Goal: Task Accomplishment & Management: Manage account settings

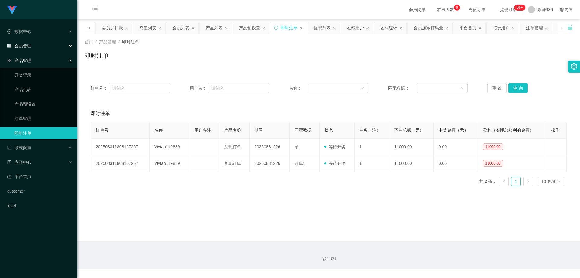
click at [41, 41] on div "会员管理" at bounding box center [38, 46] width 77 height 12
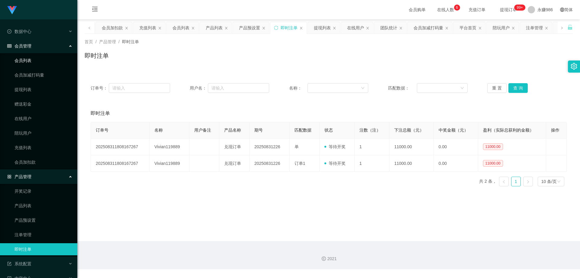
click at [27, 59] on link "会员列表" at bounding box center [43, 60] width 58 height 12
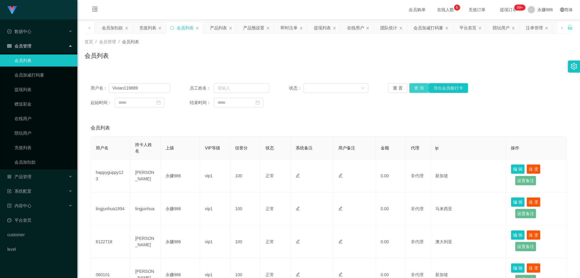
click at [419, 87] on button "查 询" at bounding box center [418, 88] width 19 height 10
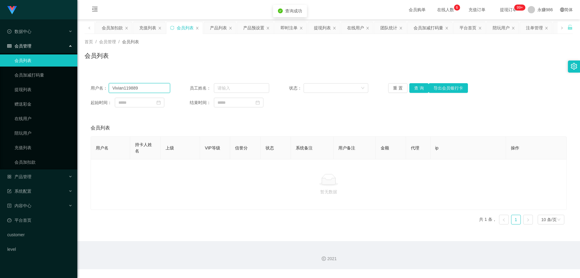
click at [143, 86] on input "Vivian119889" at bounding box center [139, 88] width 61 height 10
click at [423, 87] on button "查 询" at bounding box center [418, 88] width 19 height 10
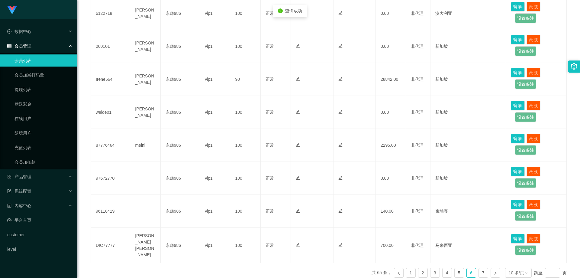
scroll to position [258, 0]
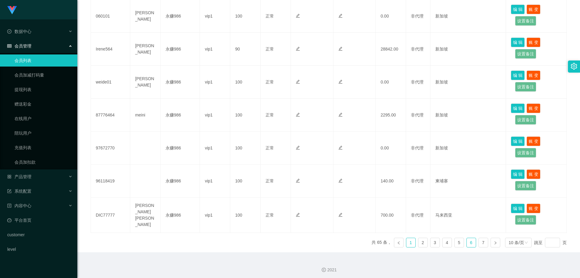
click at [411, 243] on link "1" at bounding box center [410, 242] width 9 height 9
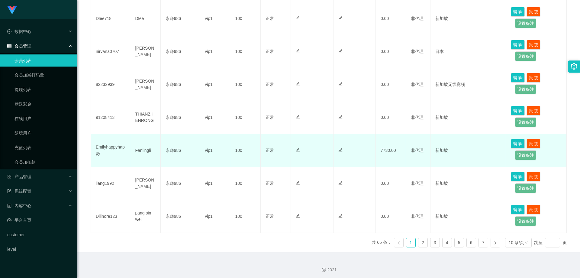
click at [103, 141] on td "Emilyhappyhappy" at bounding box center [110, 150] width 39 height 33
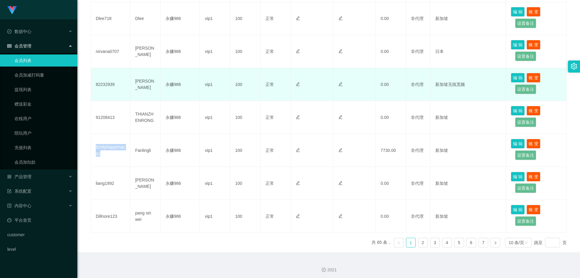
copy td "Emilyhappyhappy"
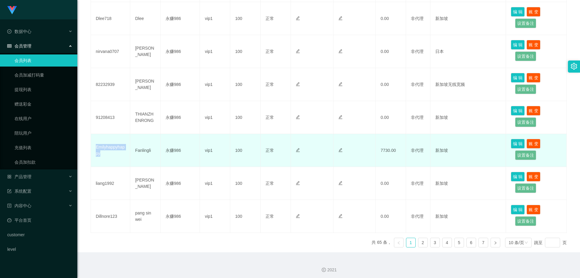
click at [110, 145] on td "Emilyhappyhappy" at bounding box center [110, 150] width 39 height 33
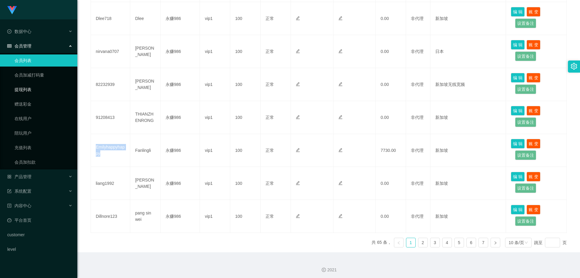
click at [38, 92] on link "提现列表" at bounding box center [43, 89] width 58 height 12
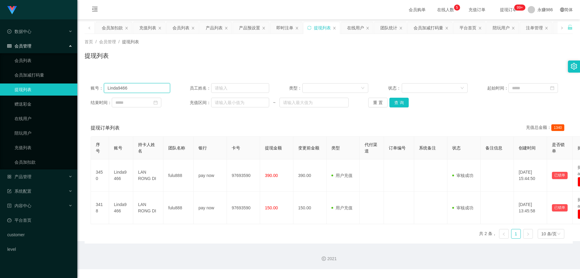
click at [117, 87] on input "Linda9466" at bounding box center [137, 88] width 66 height 10
paste input "Emilyhappyhappy"
type input "Emilyhappyhappy"
click at [408, 98] on div "重 置 查 询" at bounding box center [407, 103] width 79 height 10
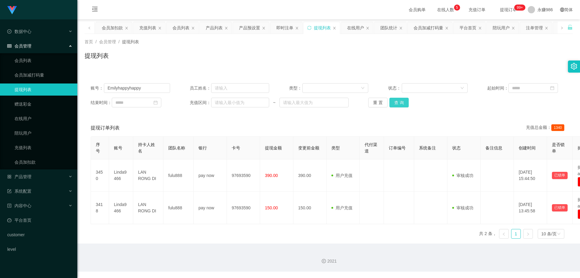
click at [399, 103] on button "查 询" at bounding box center [398, 103] width 19 height 10
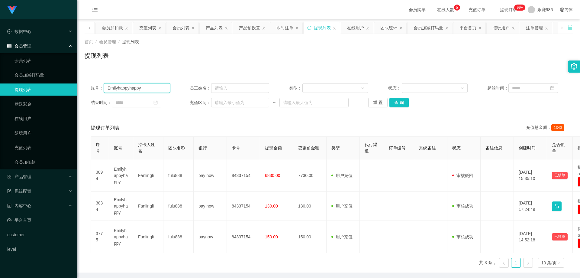
click at [154, 91] on input "Emilyhappyhappy" at bounding box center [137, 88] width 66 height 10
click at [398, 100] on button "查 询" at bounding box center [398, 103] width 19 height 10
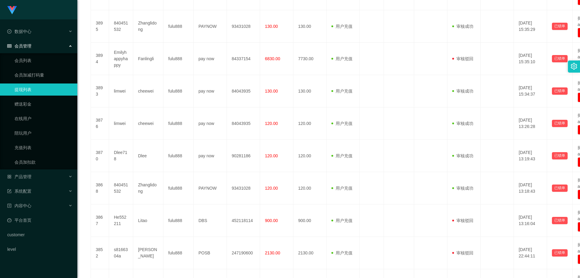
scroll to position [252, 0]
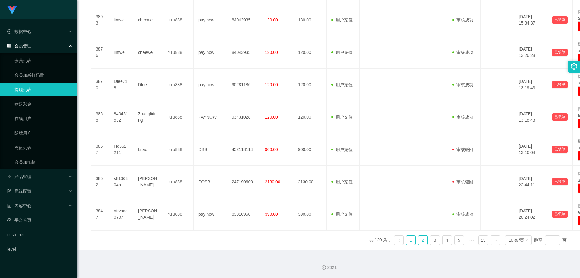
click at [418, 237] on link "2" at bounding box center [422, 239] width 9 height 9
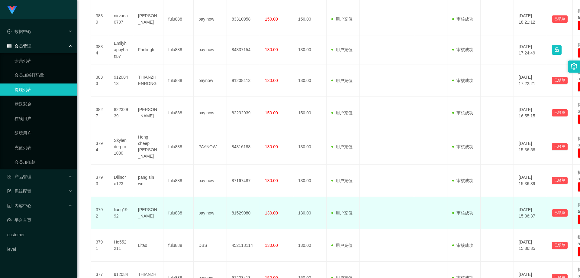
scroll to position [249, 0]
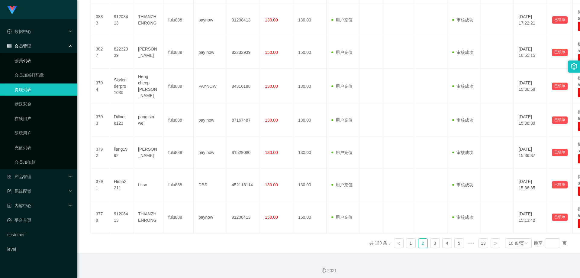
click at [15, 55] on link "会员列表" at bounding box center [43, 60] width 58 height 12
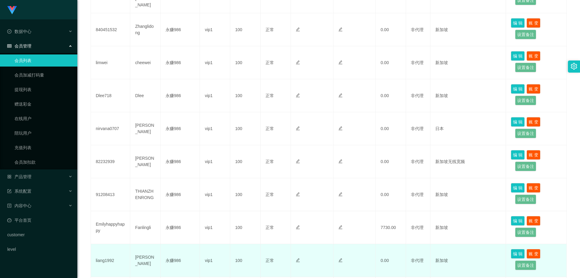
scroll to position [242, 0]
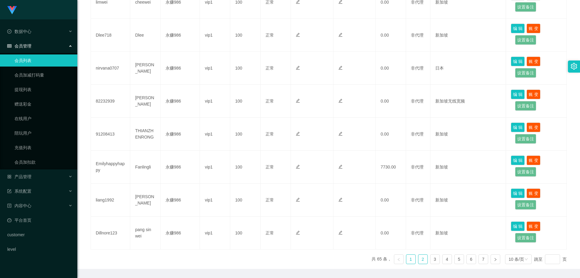
click at [418, 259] on link "2" at bounding box center [422, 258] width 9 height 9
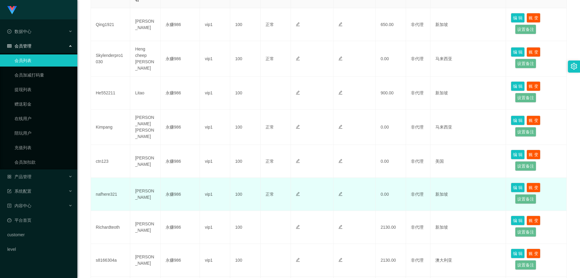
scroll to position [181, 0]
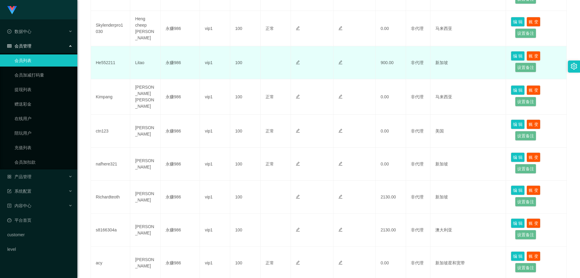
click at [108, 59] on td "He552211" at bounding box center [110, 62] width 39 height 33
copy td "He552211"
